Goal: Information Seeking & Learning: Learn about a topic

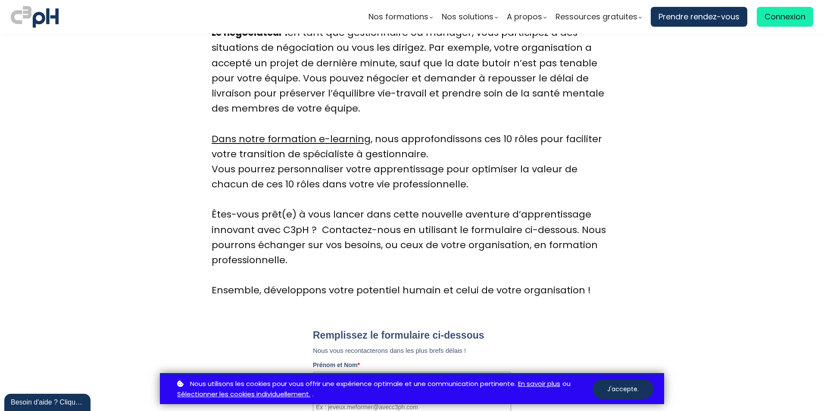
scroll to position [2501, 0]
